Goal: Transaction & Acquisition: Book appointment/travel/reservation

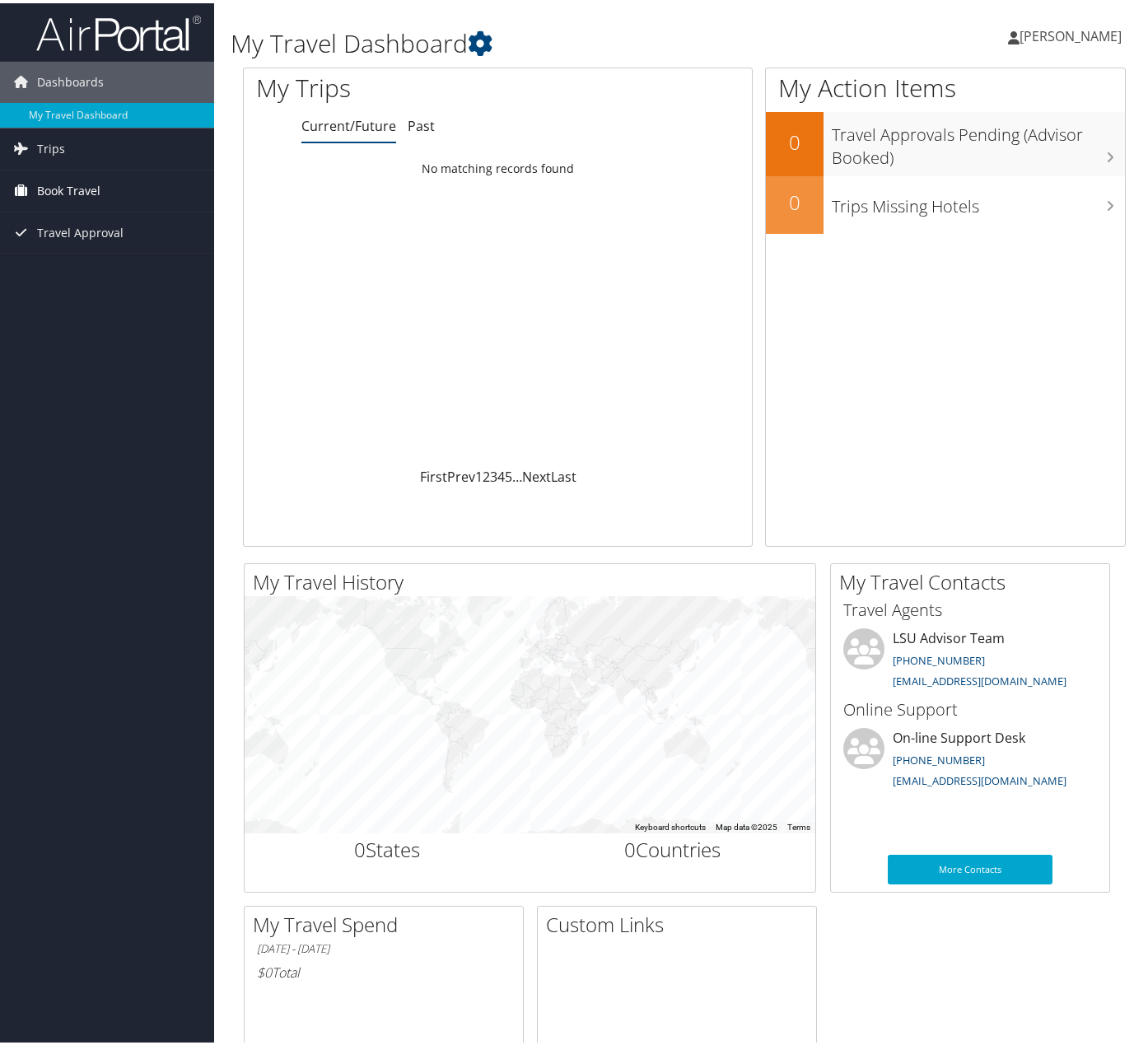
click at [67, 193] on span "Book Travel" at bounding box center [69, 187] width 64 height 42
click at [112, 248] on link "Book/Manage Online Trips" at bounding box center [107, 246] width 214 height 25
